Goal: Find specific page/section: Find specific page/section

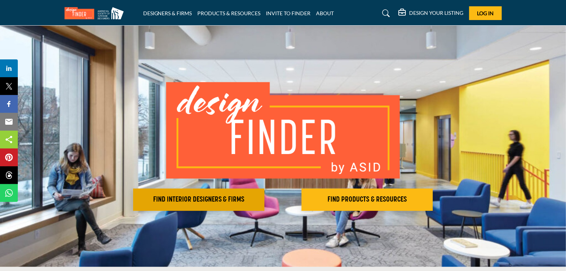
click at [196, 196] on h2 "FIND INTERIOR DESIGNERS & FIRMS" at bounding box center [198, 199] width 127 height 9
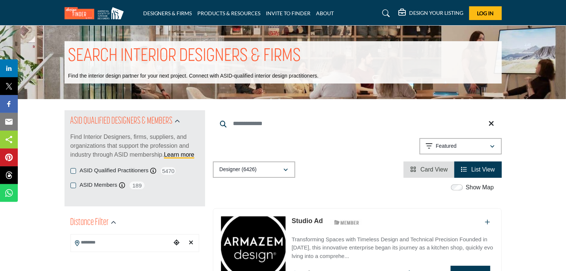
scroll to position [237, 0]
